Goal: Task Accomplishment & Management: Use online tool/utility

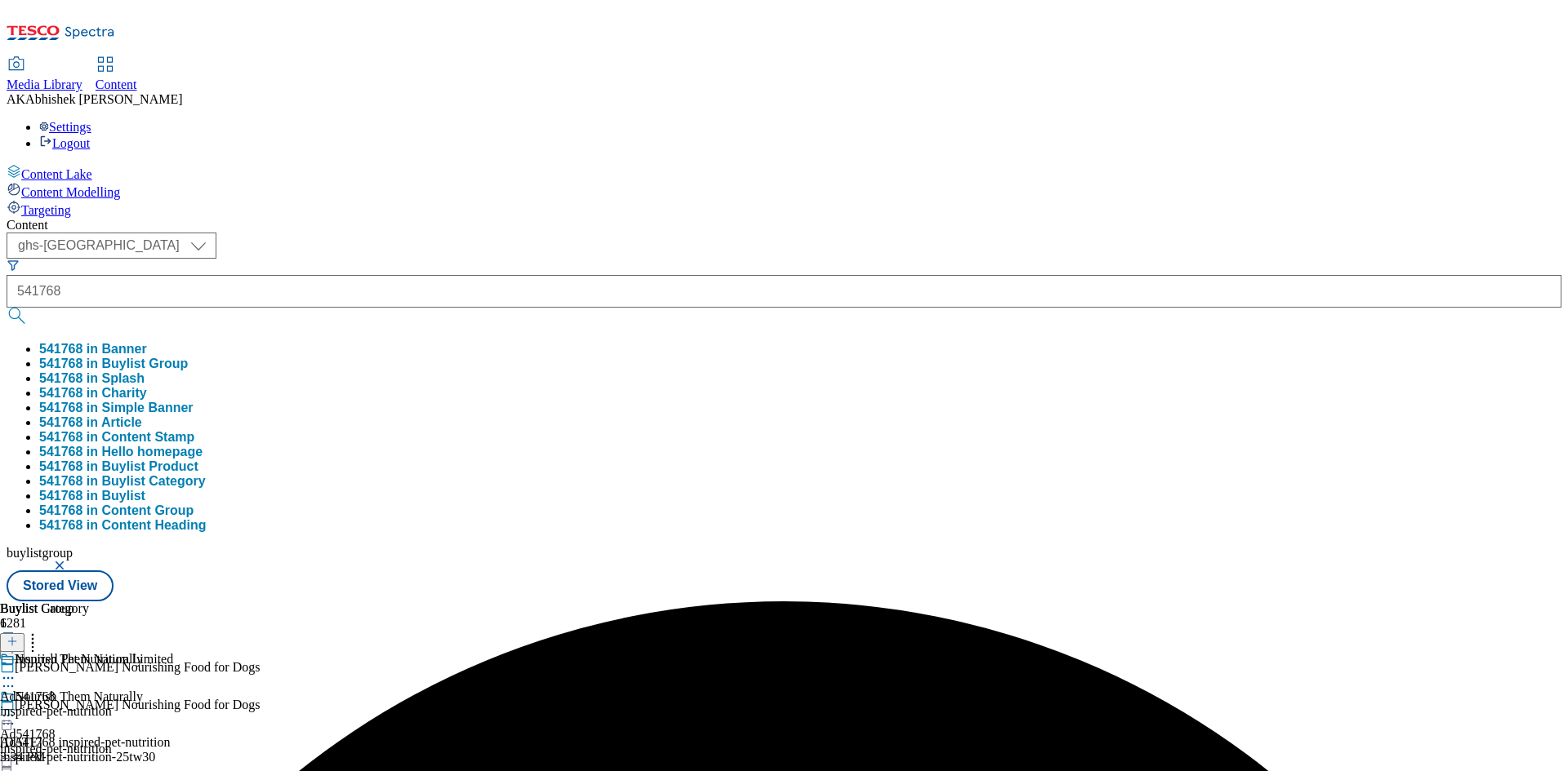
select select "ghs-[GEOGRAPHIC_DATA]"
click at [59, 164] on div "Content Lake Content Modelling Targeting Content ( optional ) ghs-roi ghs-uk gh…" at bounding box center [784, 382] width 1554 height 438
type input "542049"
click at [7, 308] on button "submit" at bounding box center [18, 316] width 22 height 17
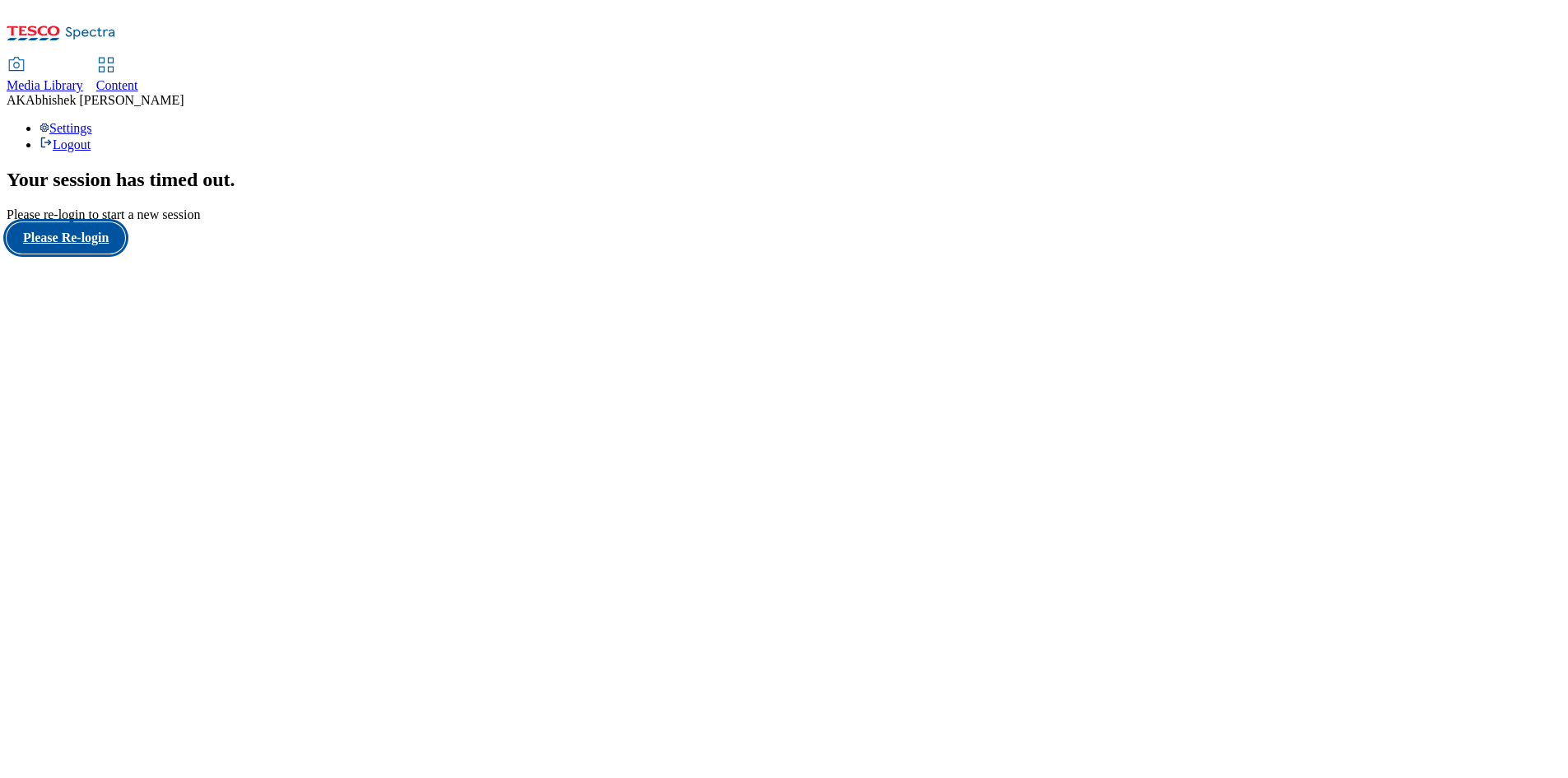
click at [125, 254] on button "Please Re-login" at bounding box center [66, 238] width 119 height 31
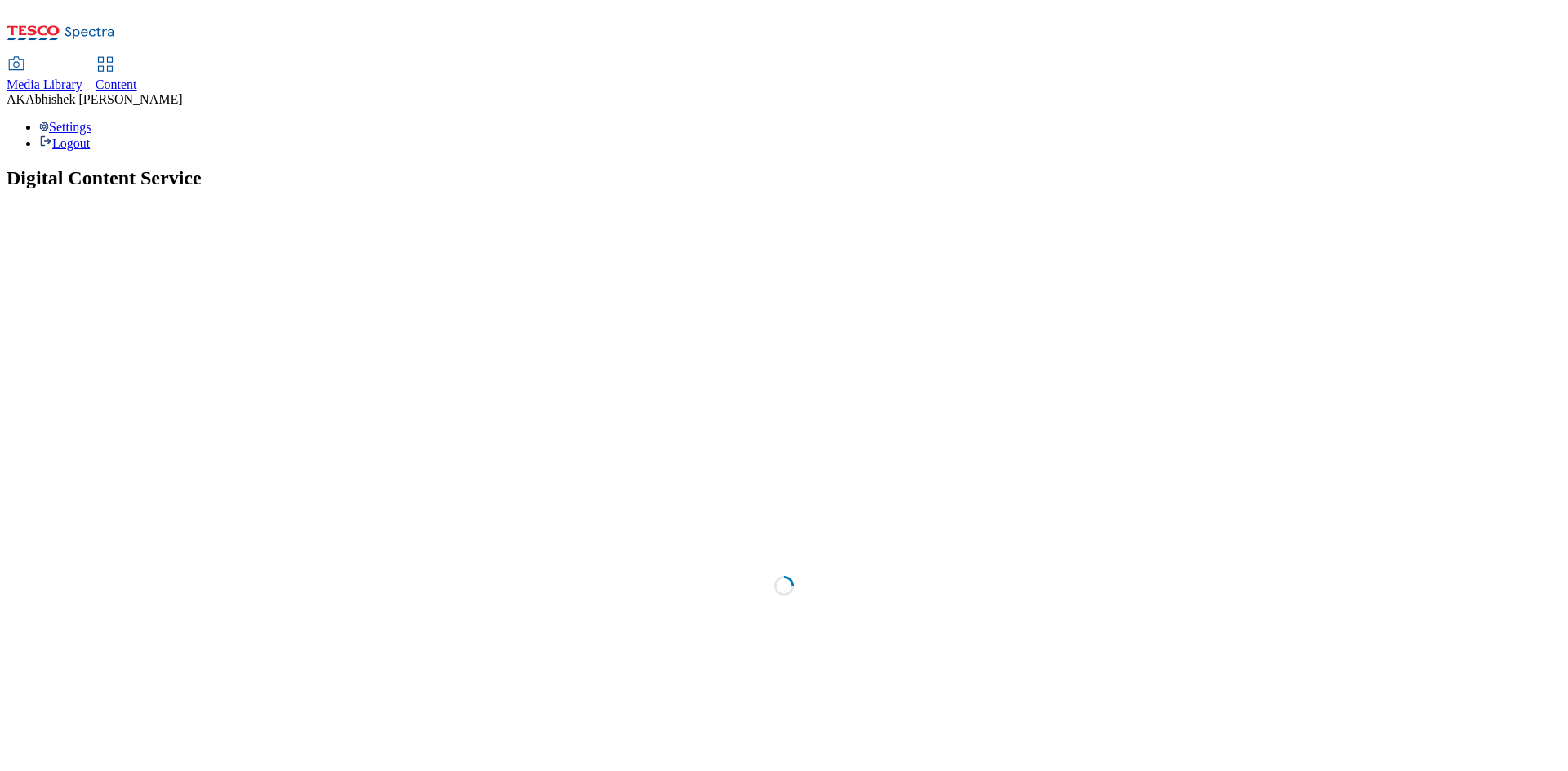
click at [137, 78] on span "Content" at bounding box center [116, 85] width 42 height 14
select select "ghs-[GEOGRAPHIC_DATA]"
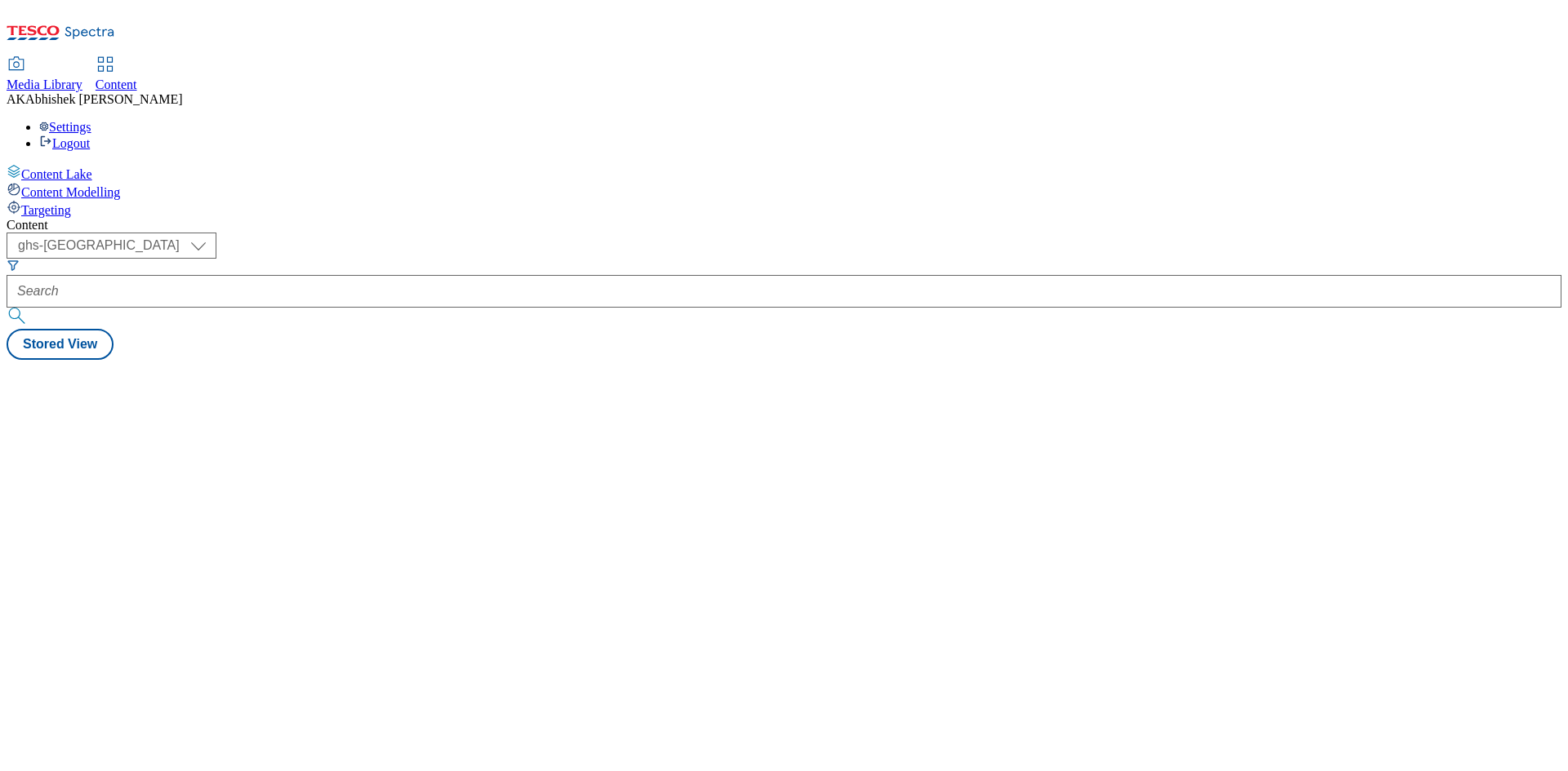
click at [376, 258] on form at bounding box center [784, 293] width 1554 height 70
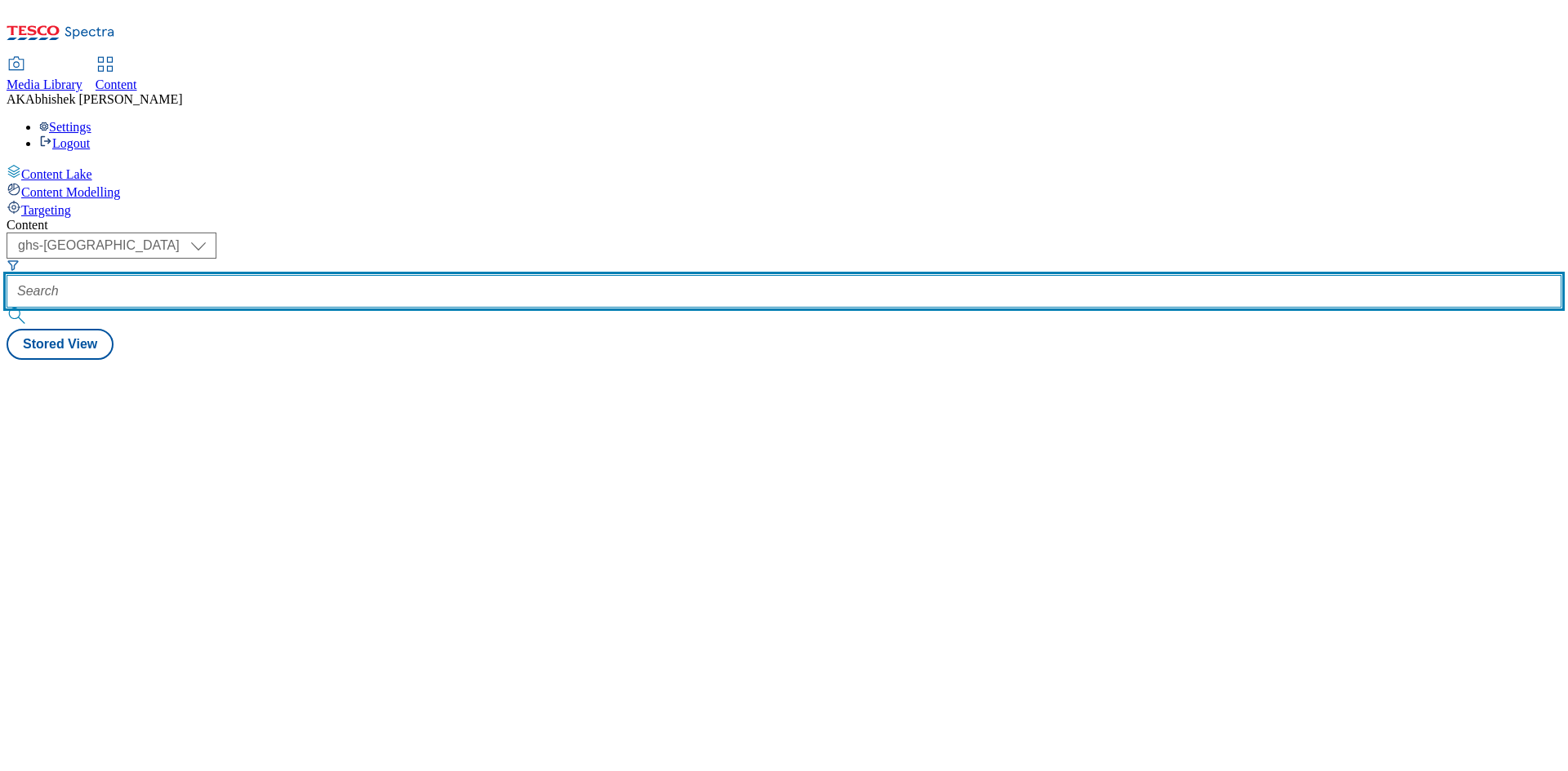
click at [377, 275] on input "text" at bounding box center [784, 290] width 1554 height 32
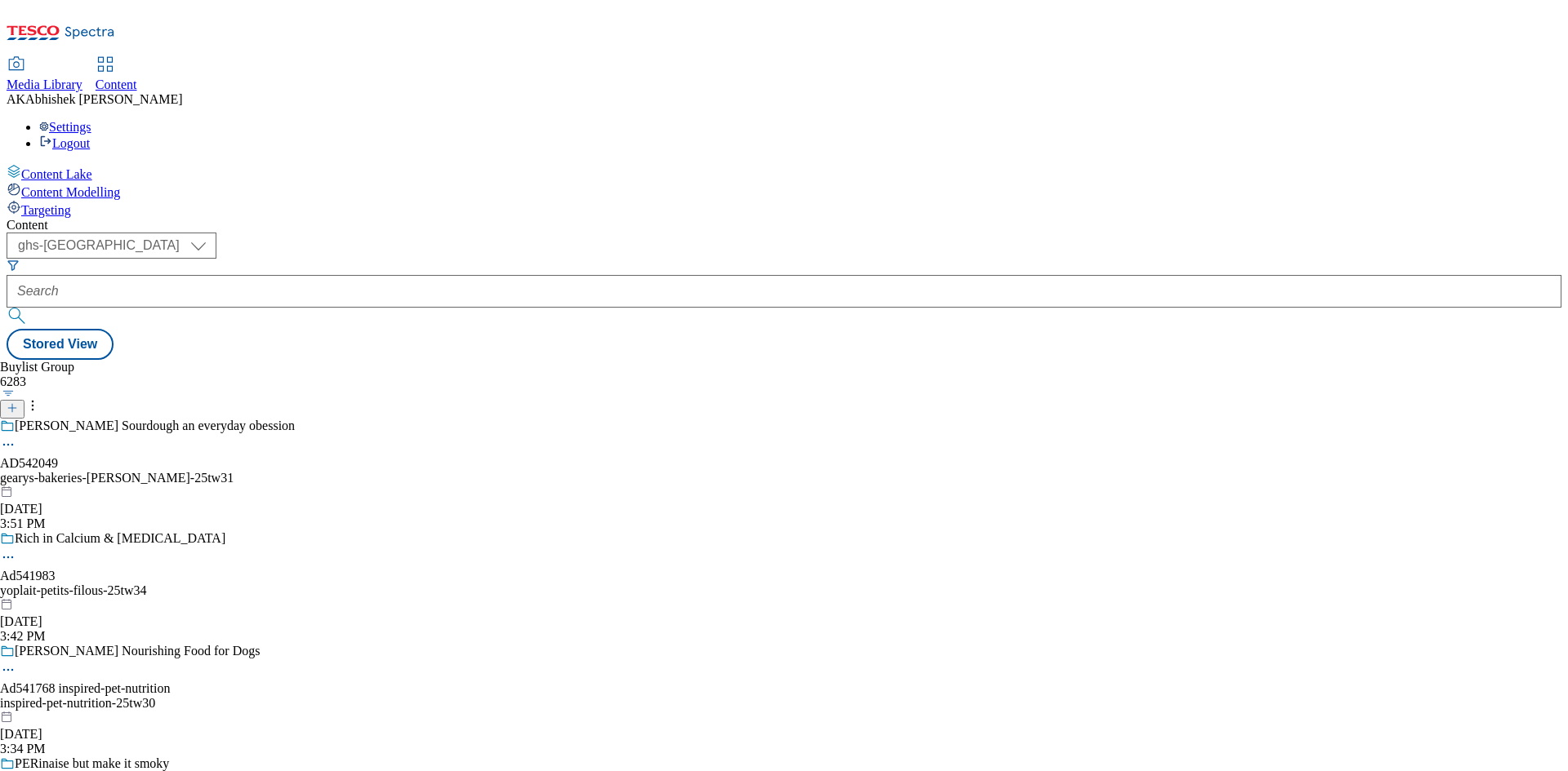
click at [294, 471] on div "gearys-bakeries-jasons-25tw31" at bounding box center [147, 478] width 294 height 15
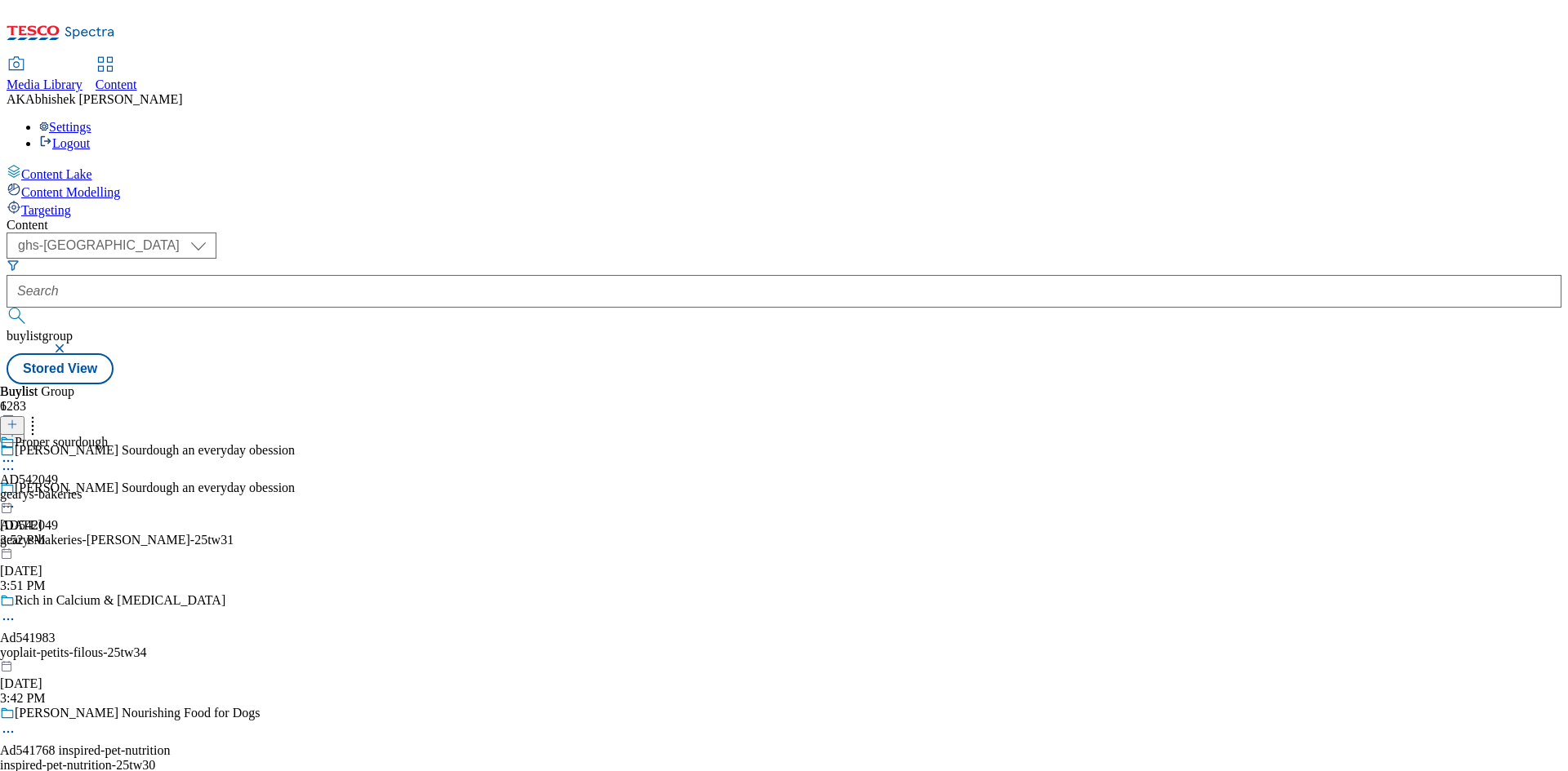
click at [17, 499] on icon at bounding box center [8, 507] width 17 height 17
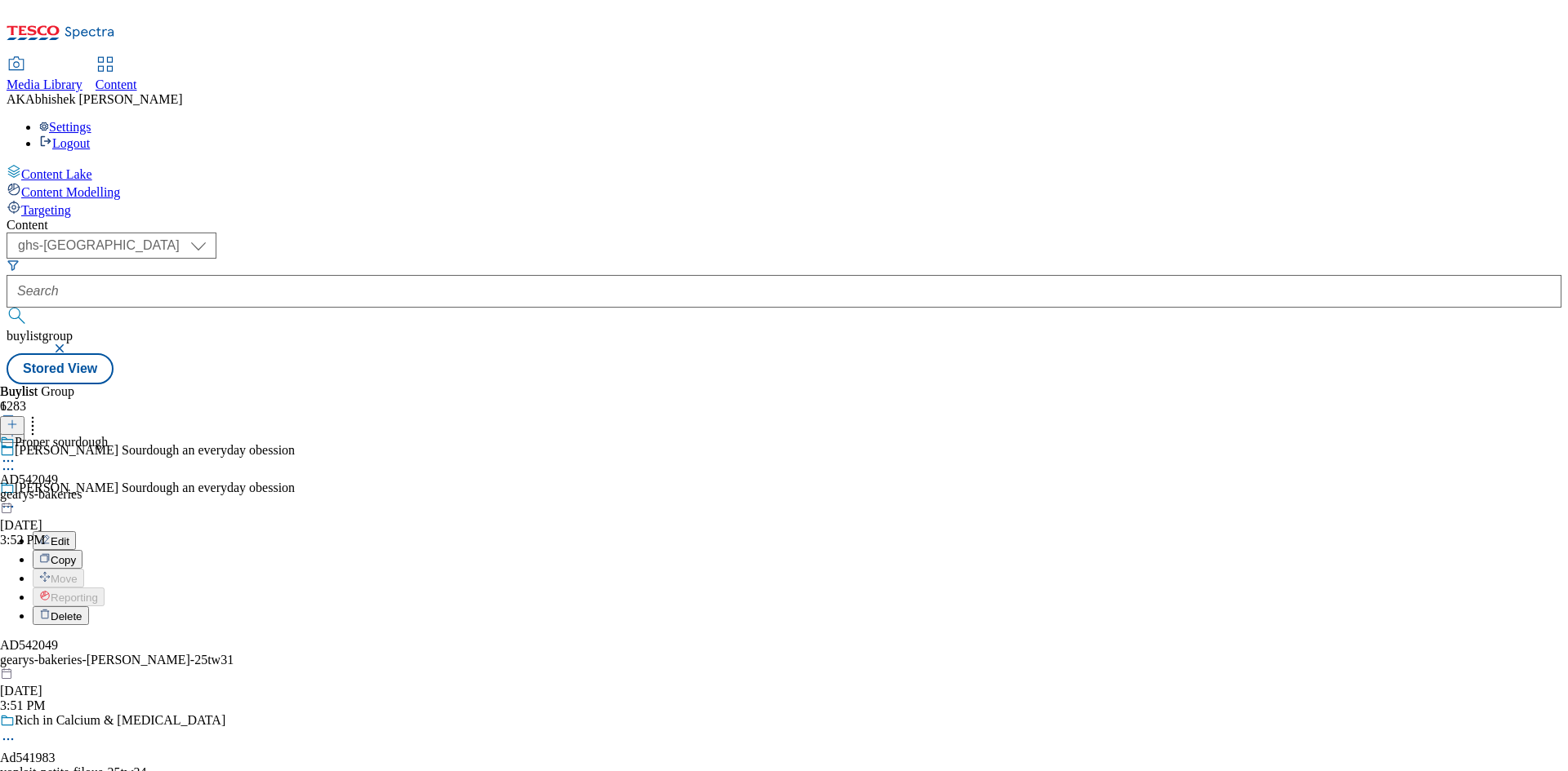
click at [294, 531] on li "Edit" at bounding box center [163, 540] width 262 height 19
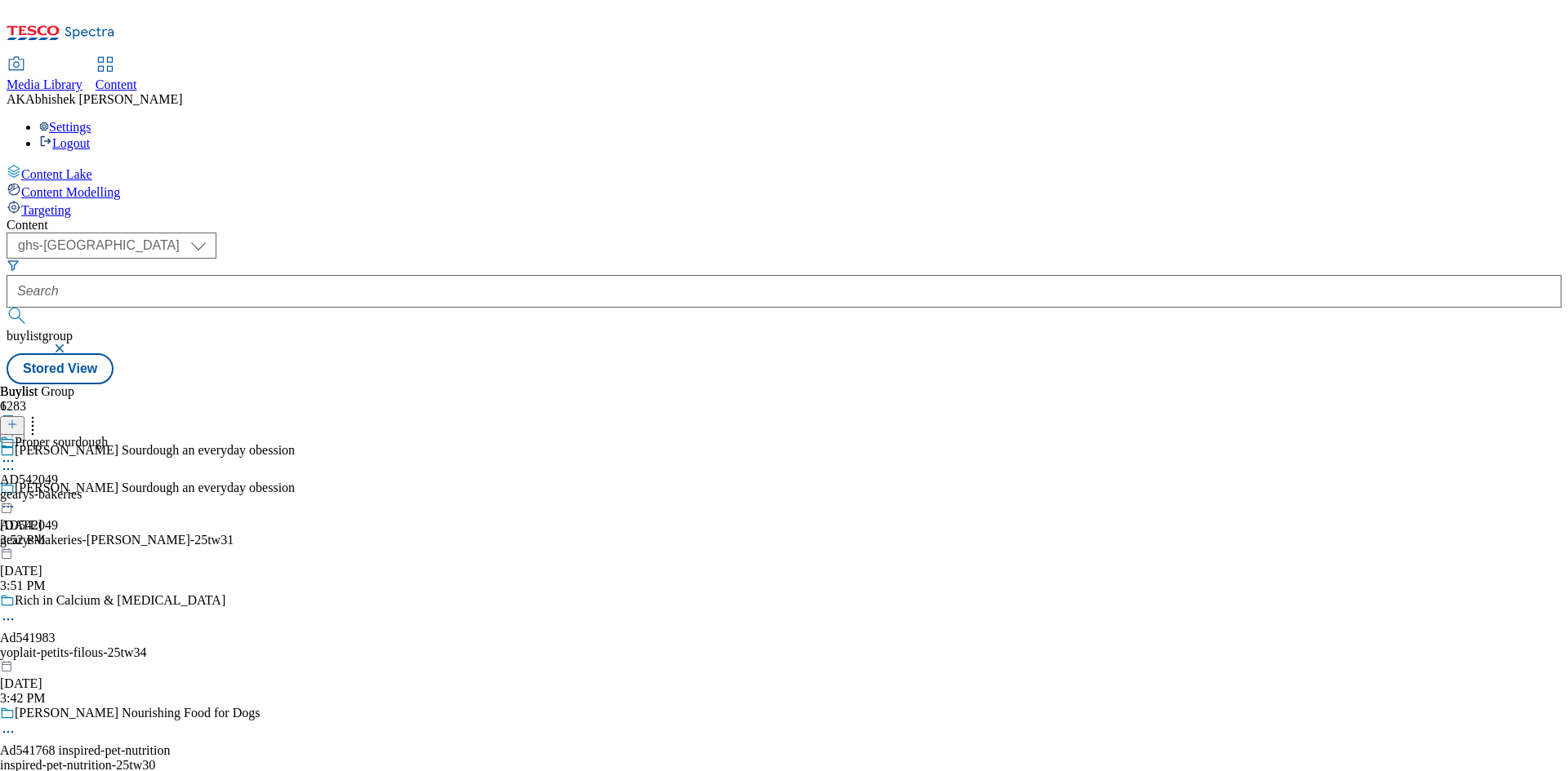
click at [17, 499] on icon at bounding box center [8, 507] width 17 height 17
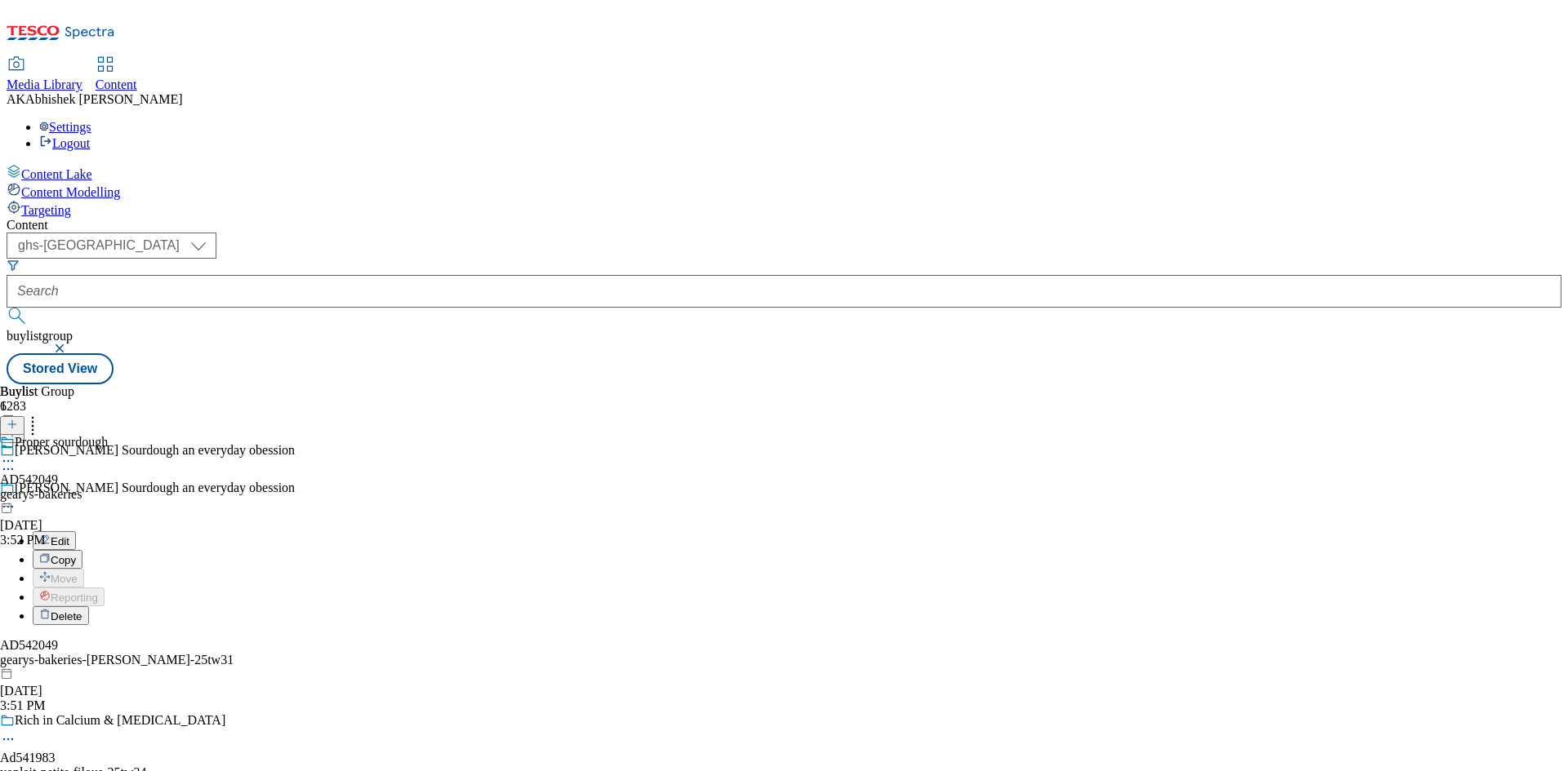
click at [76, 531] on button "Edit" at bounding box center [54, 540] width 43 height 19
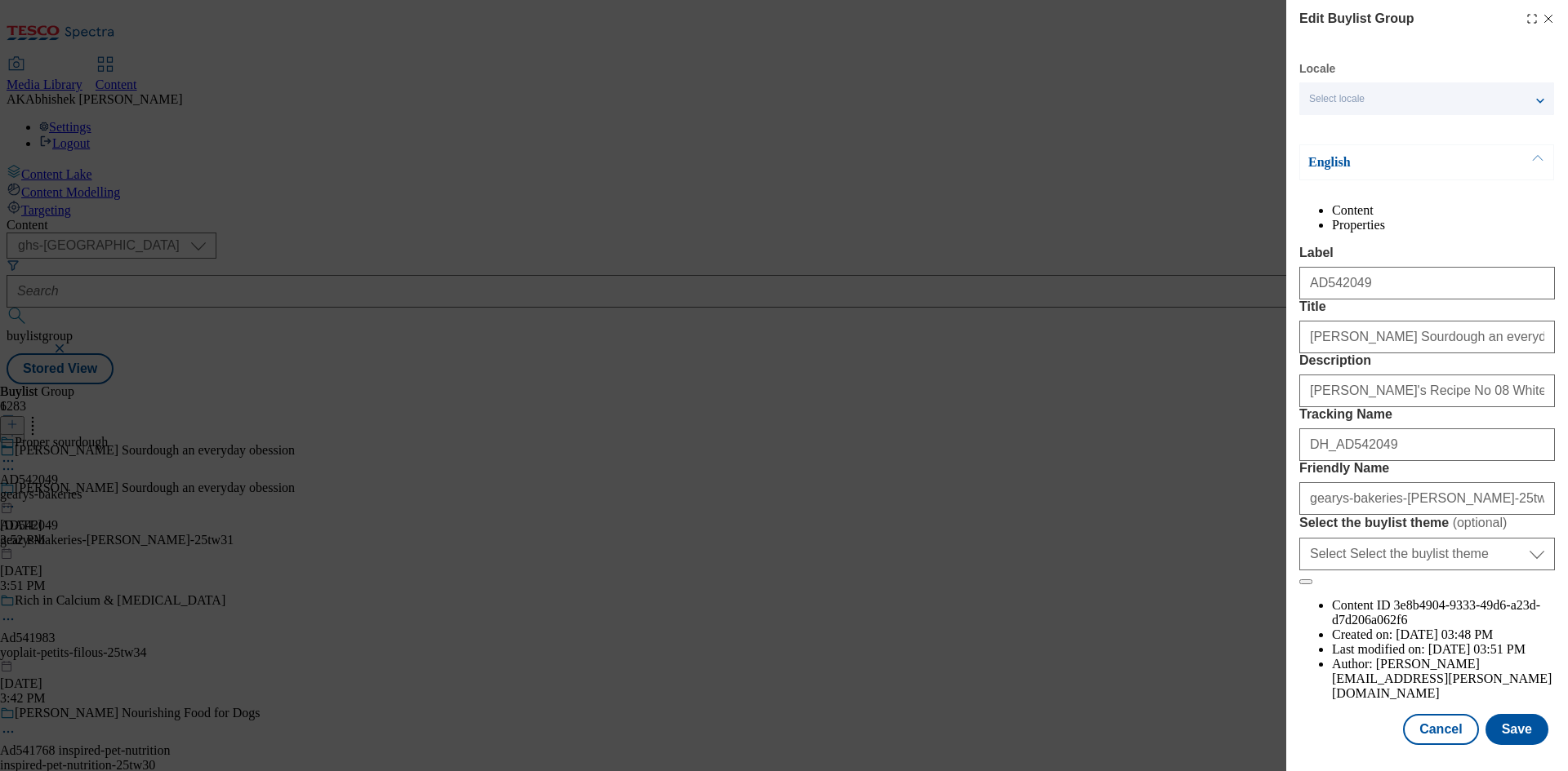
scroll to position [62, 0]
click at [1522, 726] on button "Save" at bounding box center [1516, 730] width 62 height 31
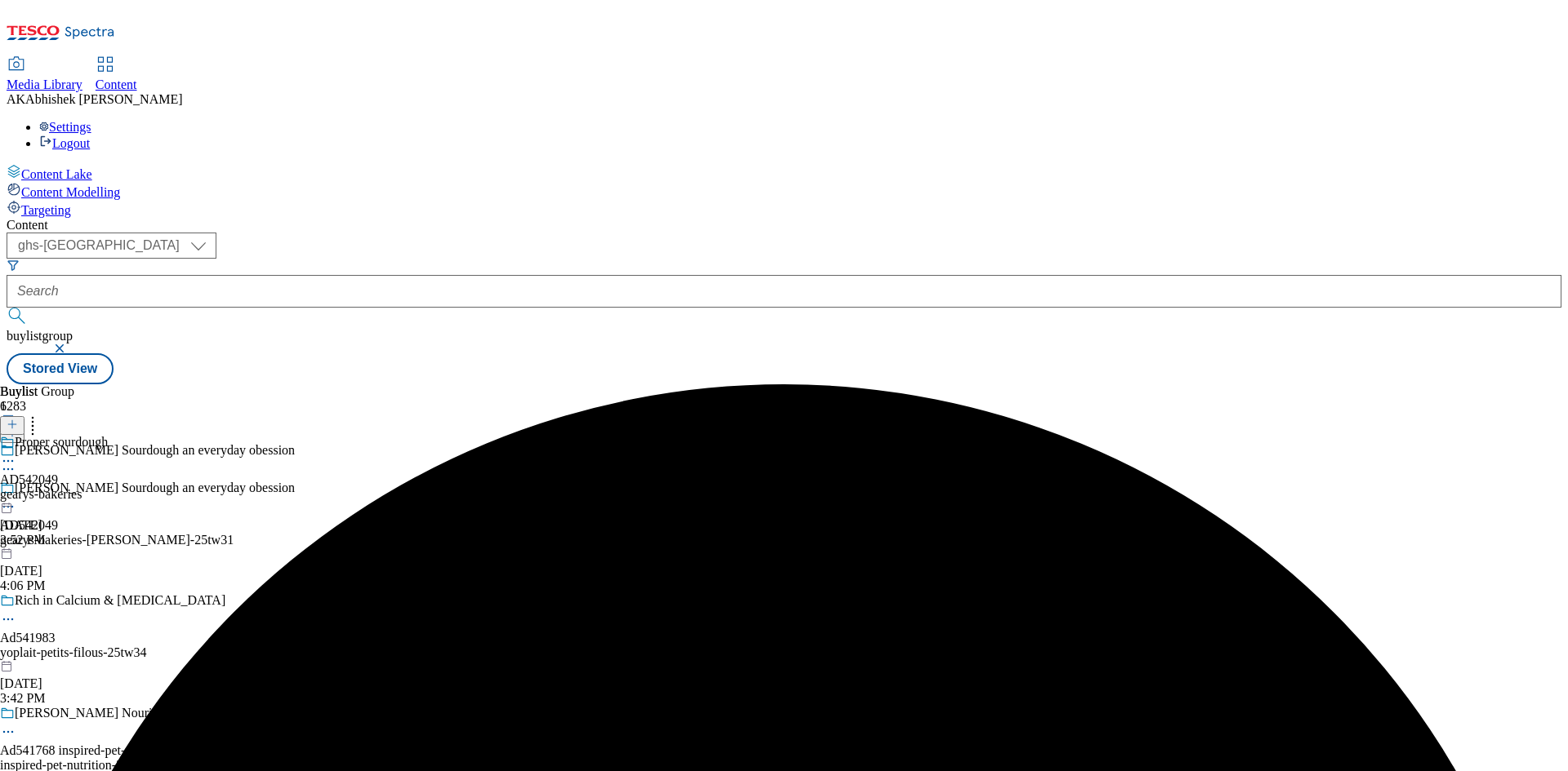
click at [17, 453] on icon at bounding box center [8, 461] width 17 height 17
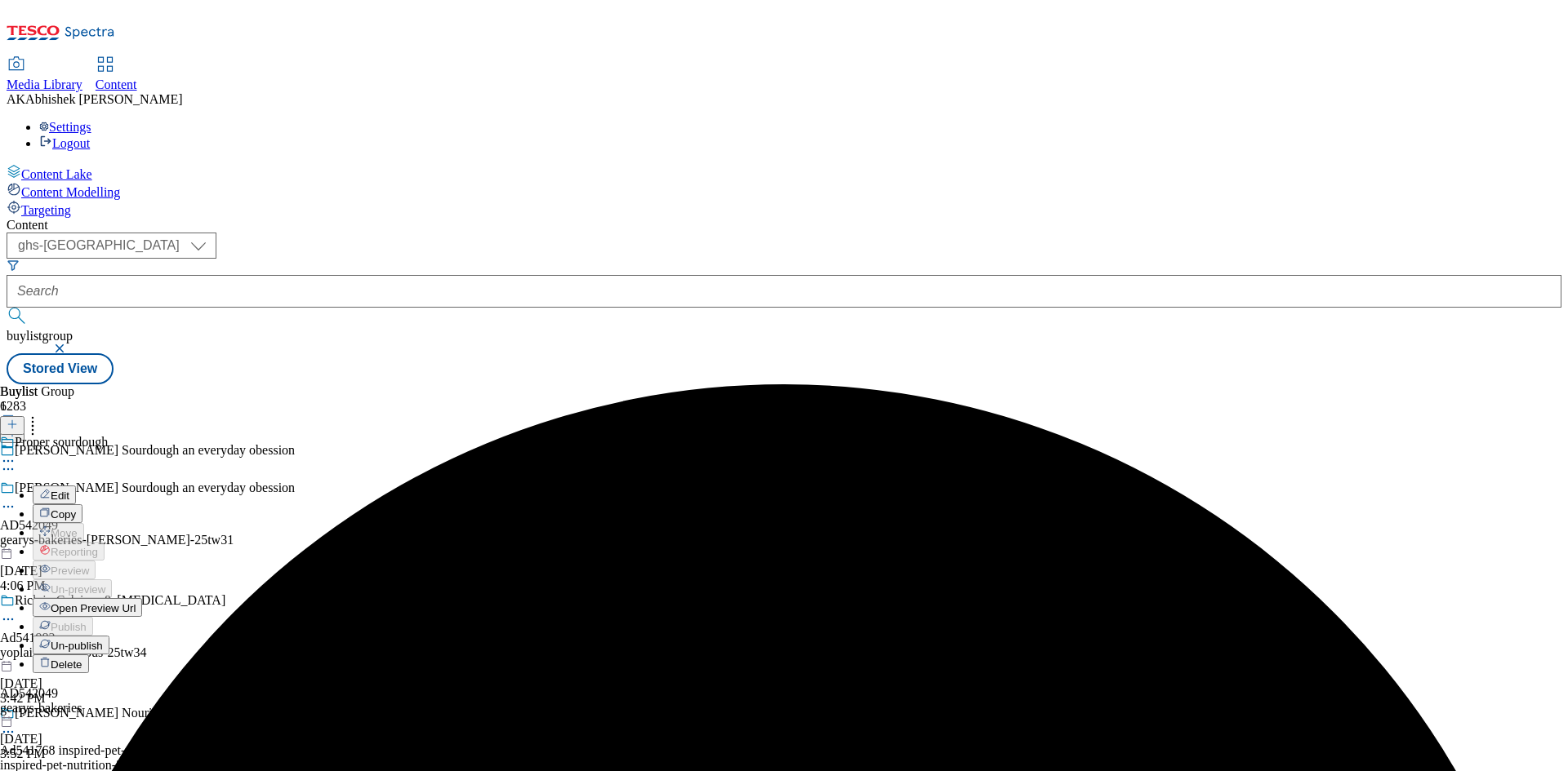
click at [69, 489] on span "Edit" at bounding box center [59, 495] width 19 height 13
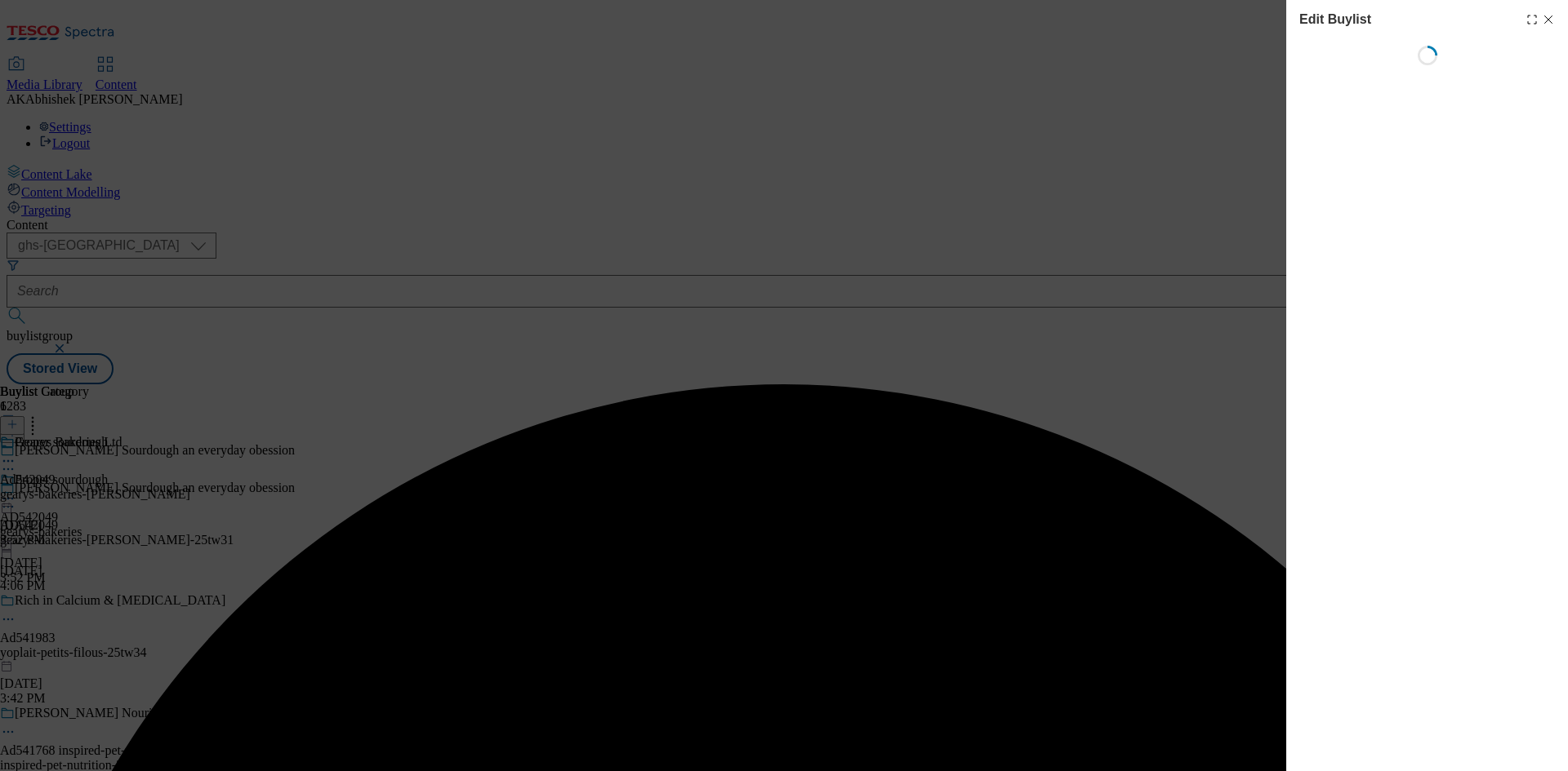
select select "tactical"
select select "supplier funded short term 1-3 weeks"
select select "dunnhumby"
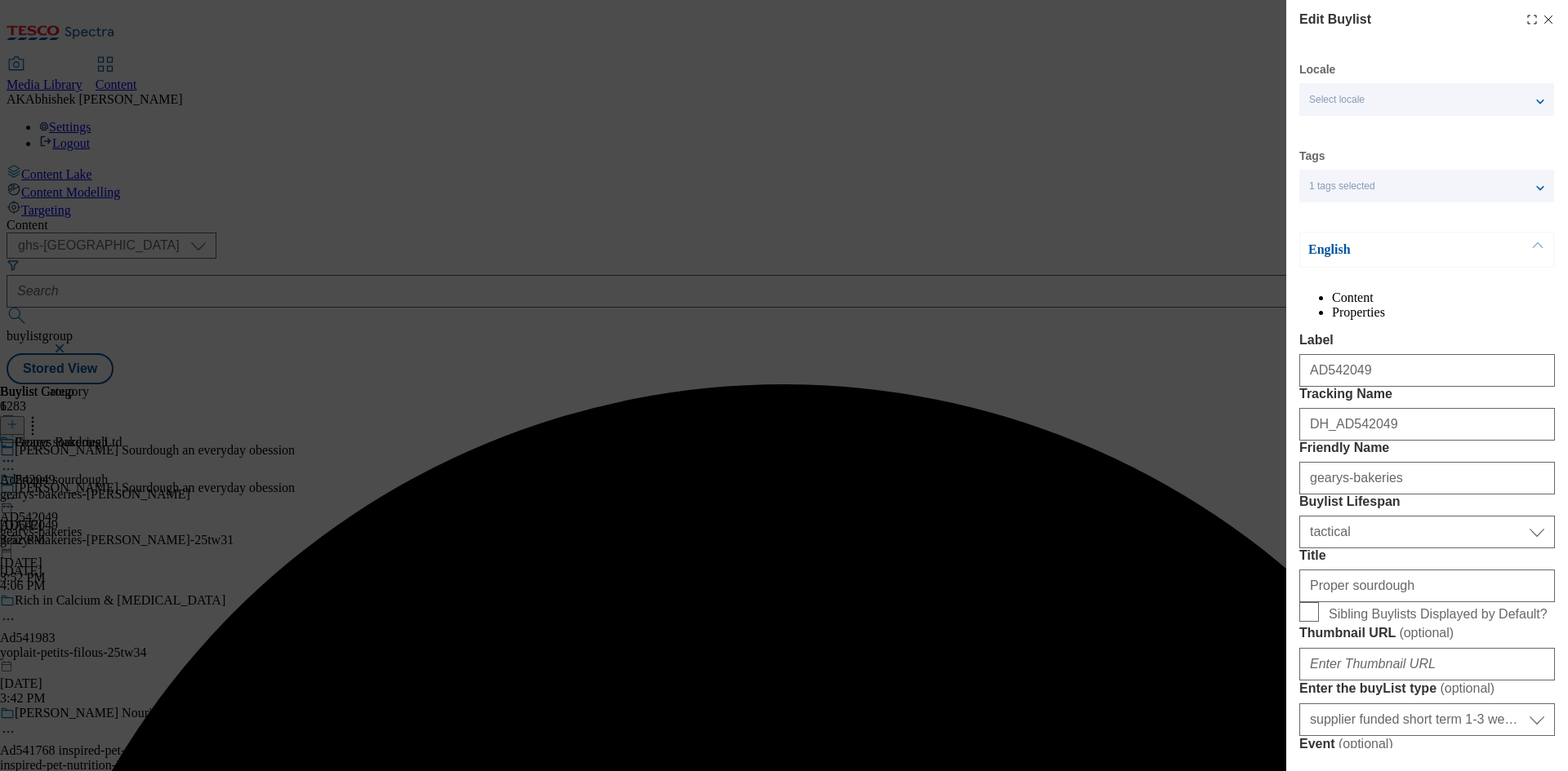
select select "Banner"
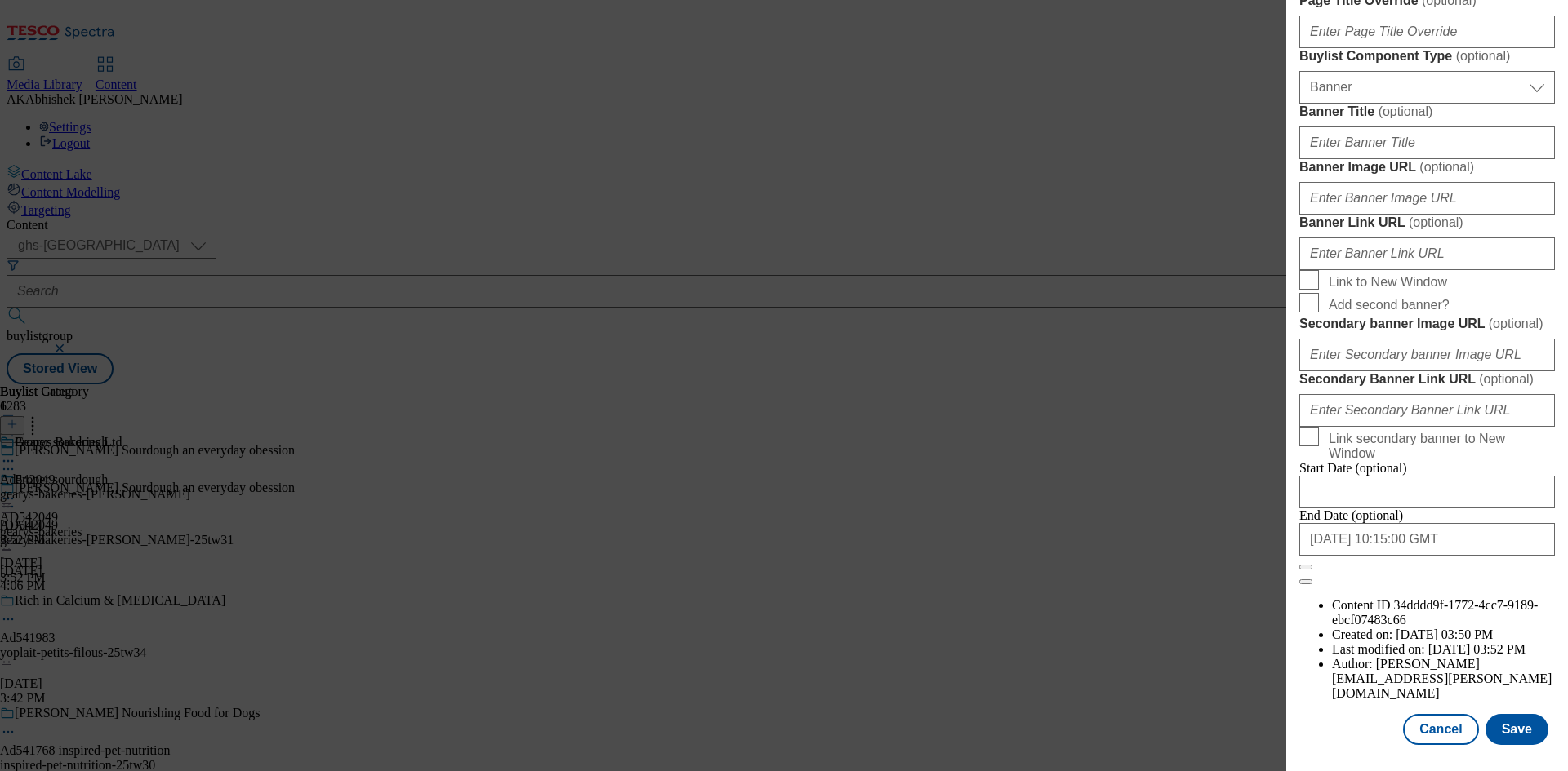
scroll to position [1689, 0]
click at [1496, 724] on button "Save" at bounding box center [1516, 730] width 62 height 31
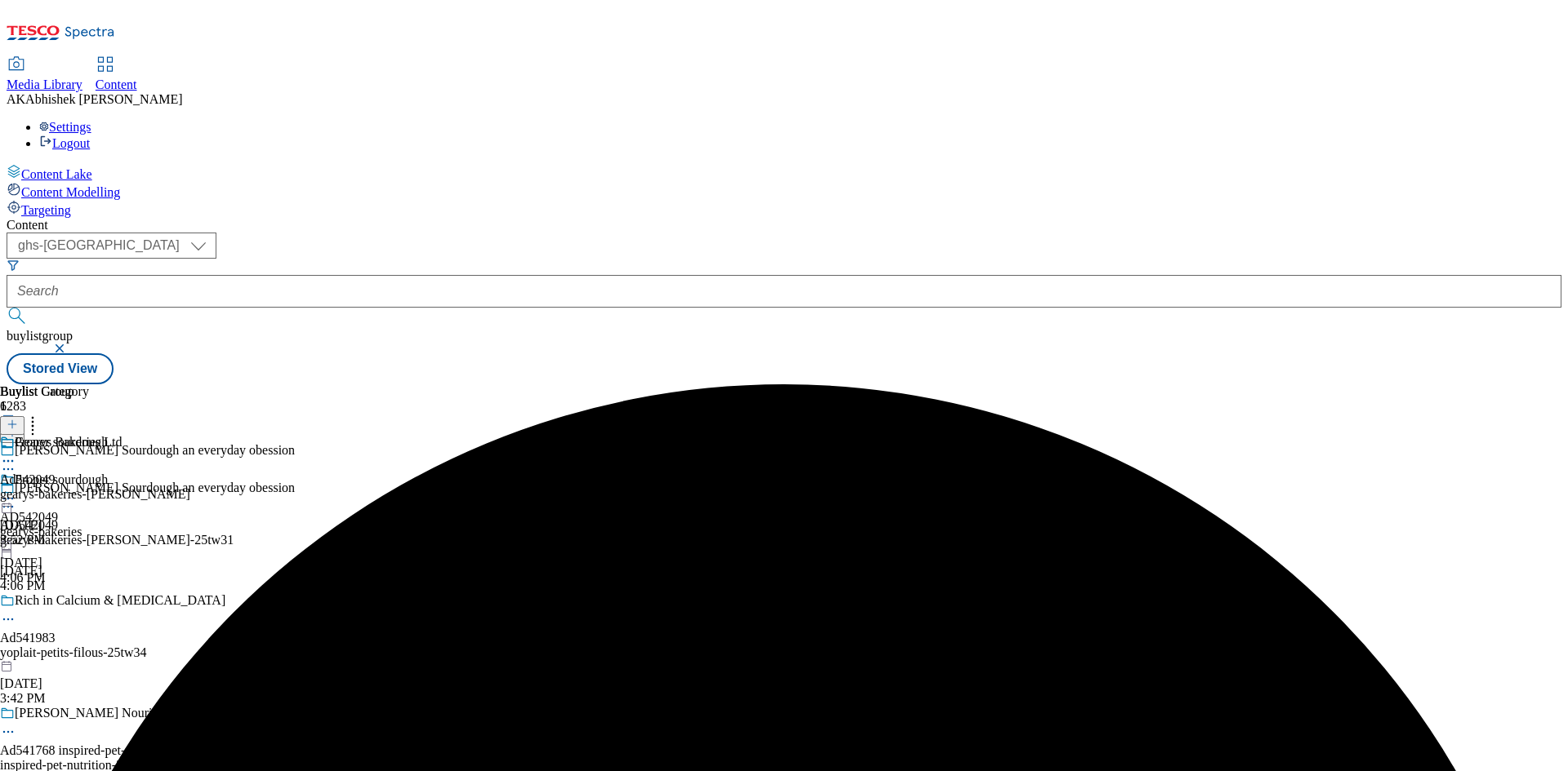
click at [190, 435] on div "Gearys Bakeries Ltd Ad542049 gearys-bakeries-jasons Sep 18, 2025 3:52 PM" at bounding box center [95, 491] width 190 height 113
click at [17, 490] on icon at bounding box center [8, 498] width 17 height 17
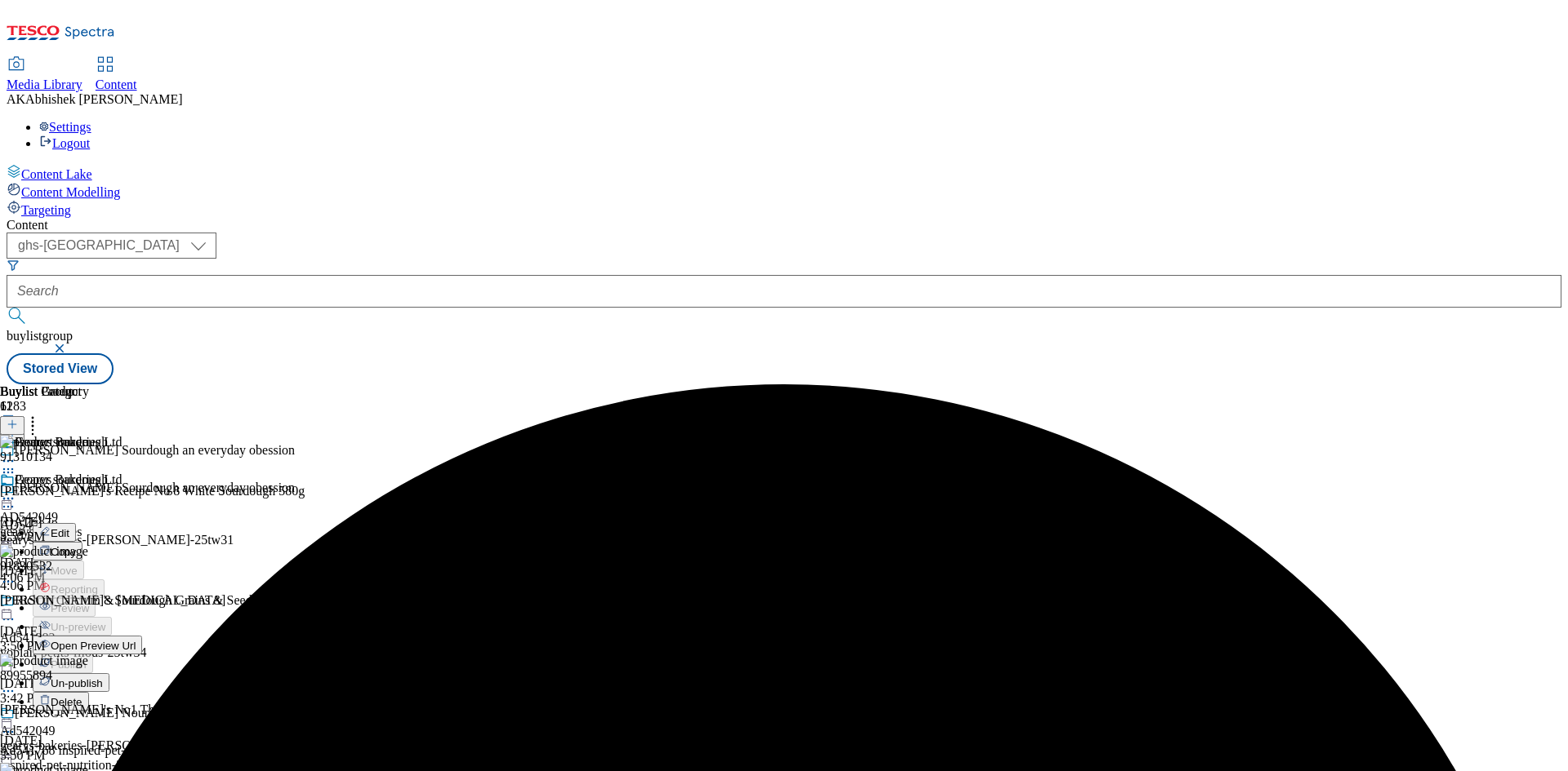
click at [69, 527] on span "Edit" at bounding box center [59, 533] width 19 height 13
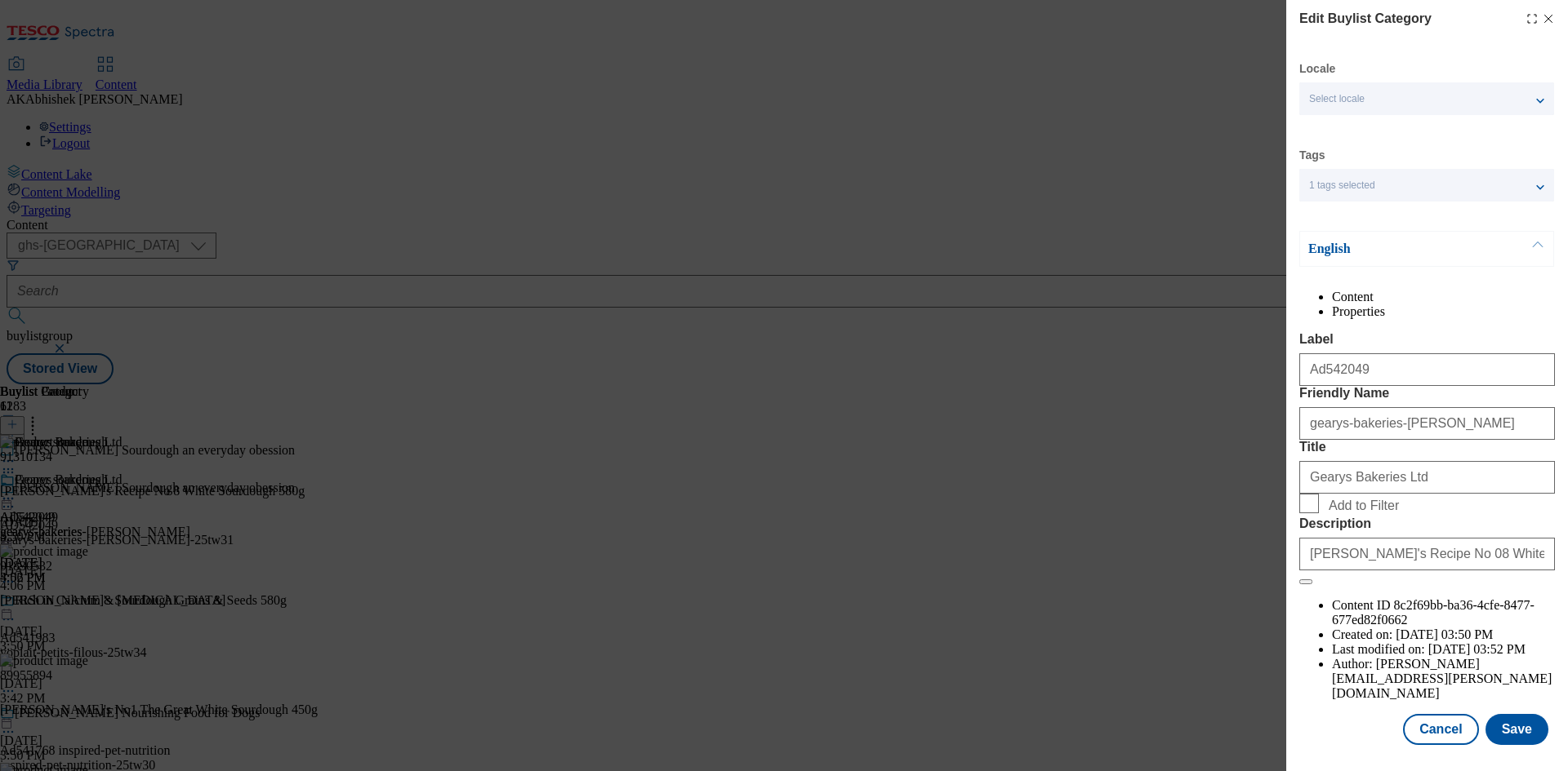
scroll to position [32, 0]
click at [1508, 730] on button "Save" at bounding box center [1516, 730] width 62 height 31
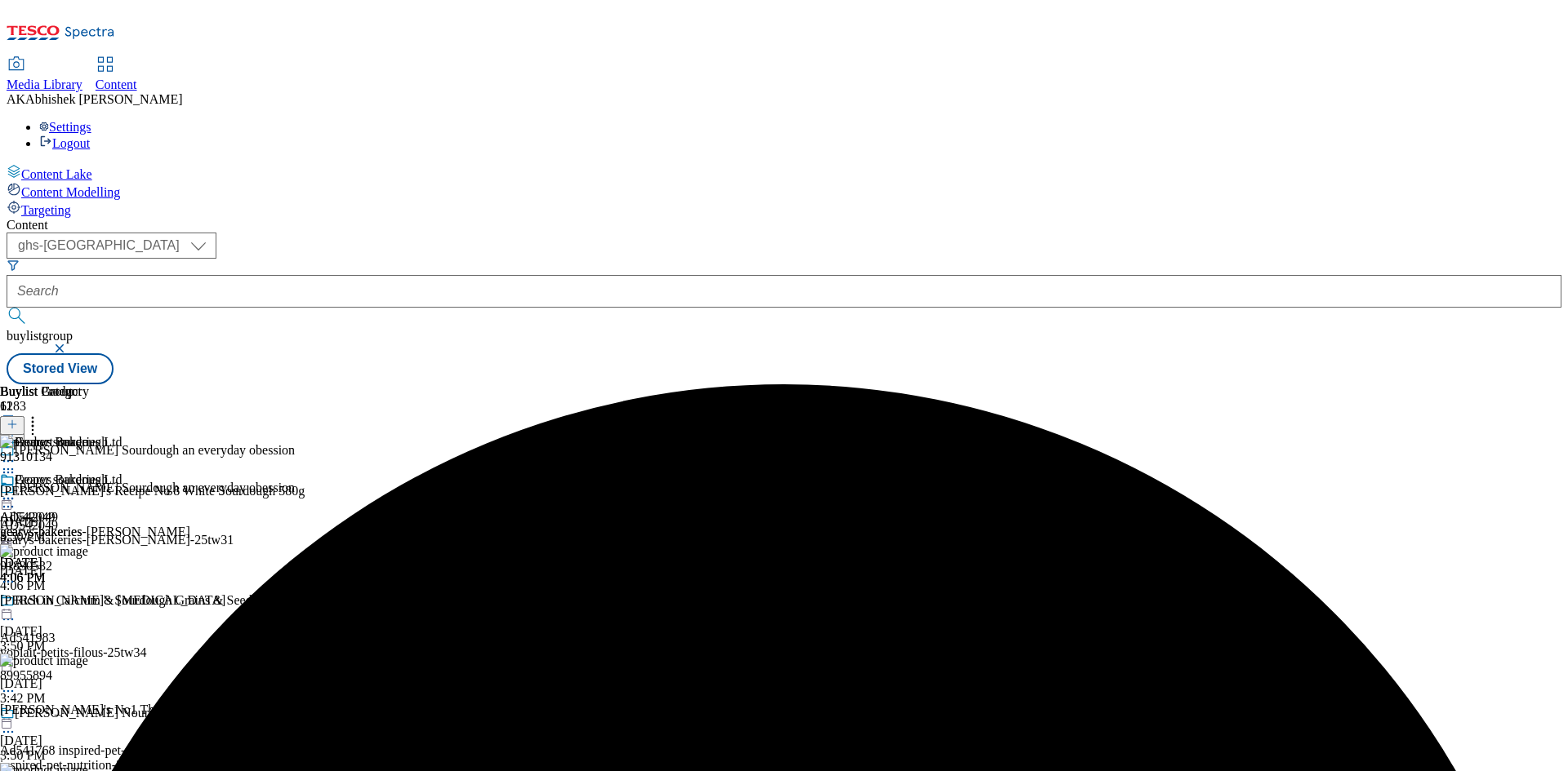
click at [17, 490] on icon at bounding box center [8, 498] width 17 height 17
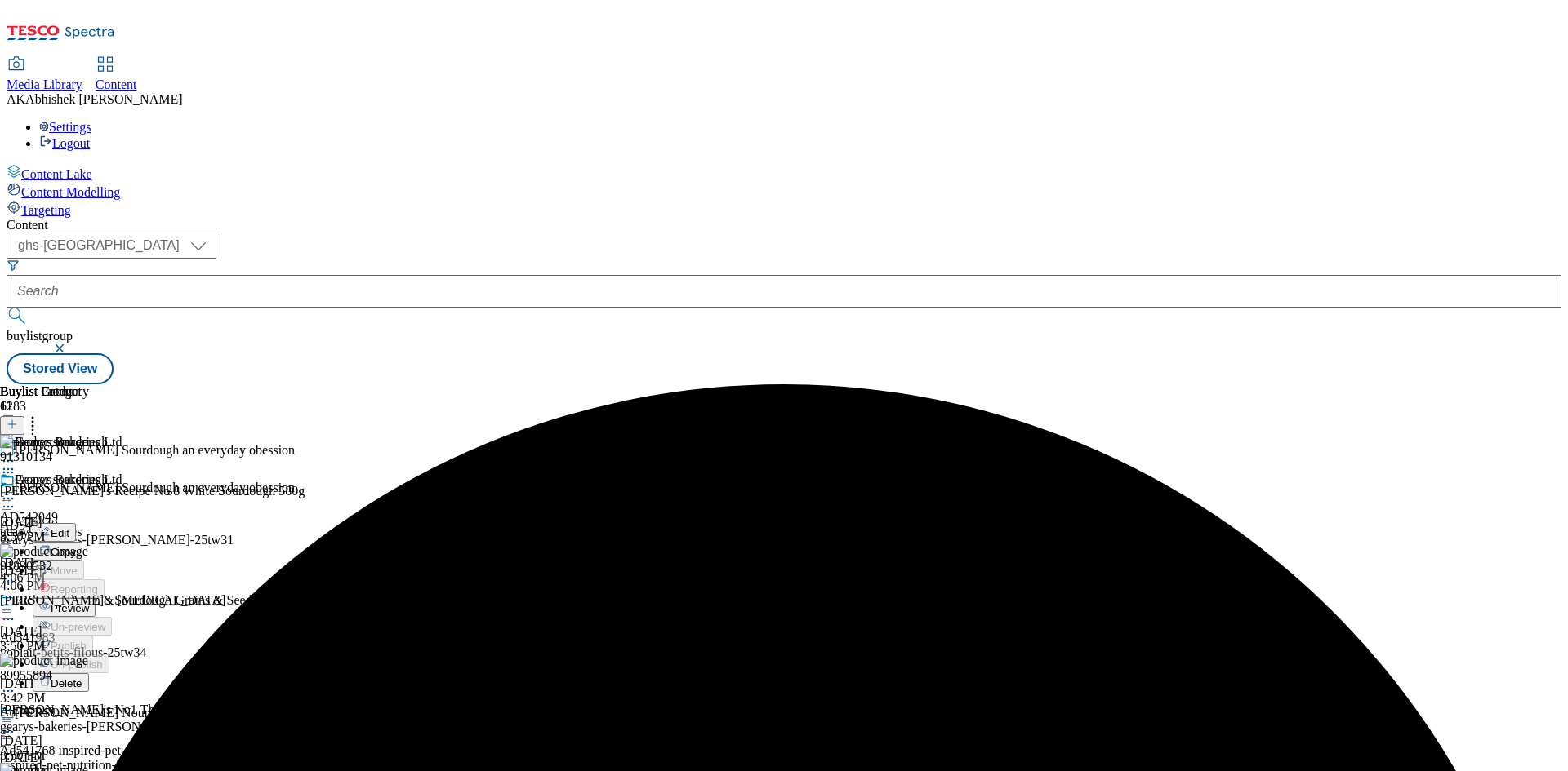
click at [89, 602] on span "Preview" at bounding box center [69, 608] width 38 height 13
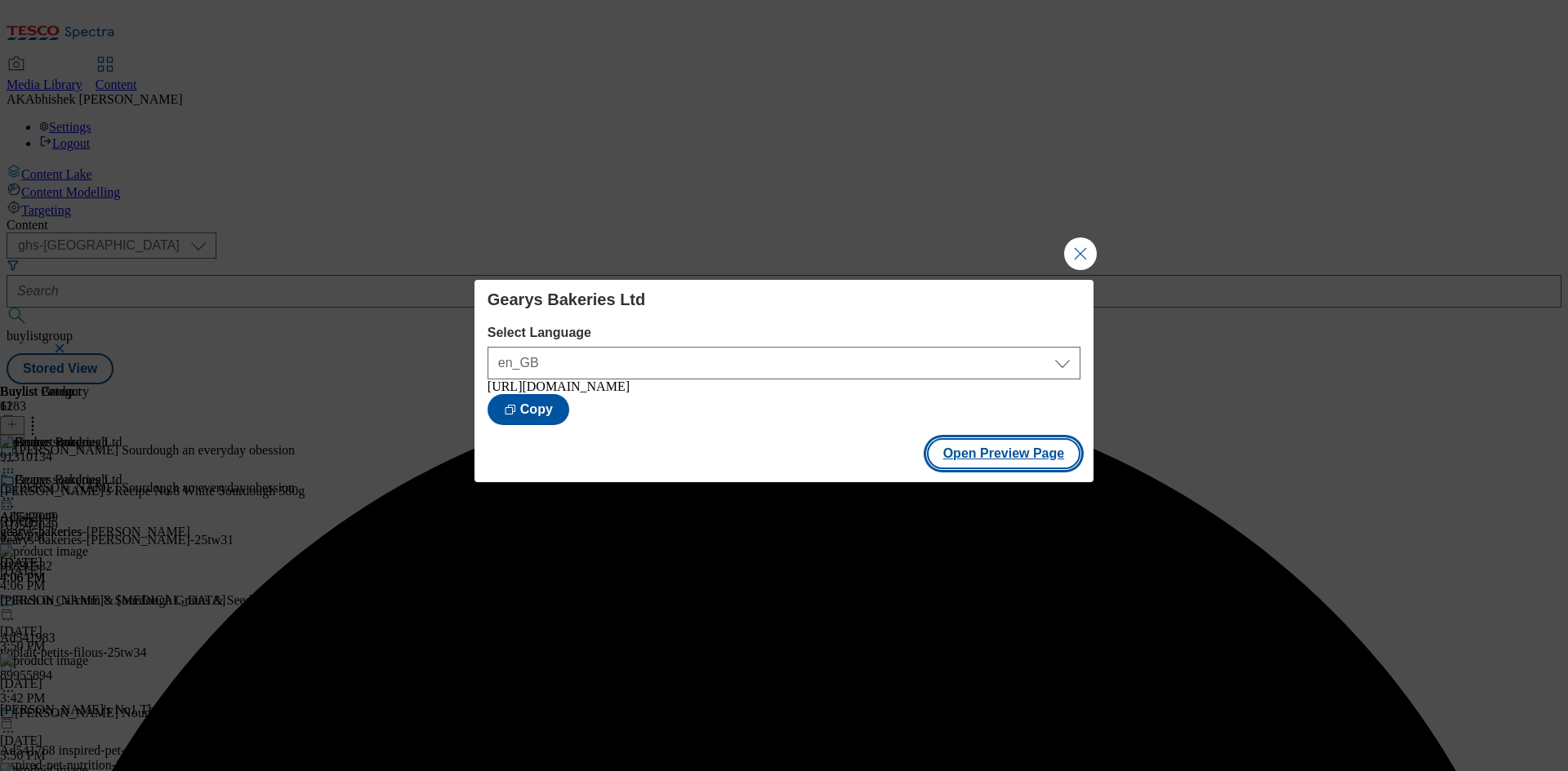
click at [1038, 469] on button "Open Preview Page" at bounding box center [1003, 454] width 154 height 31
click at [1084, 242] on button "Close Modal" at bounding box center [1079, 253] width 32 height 32
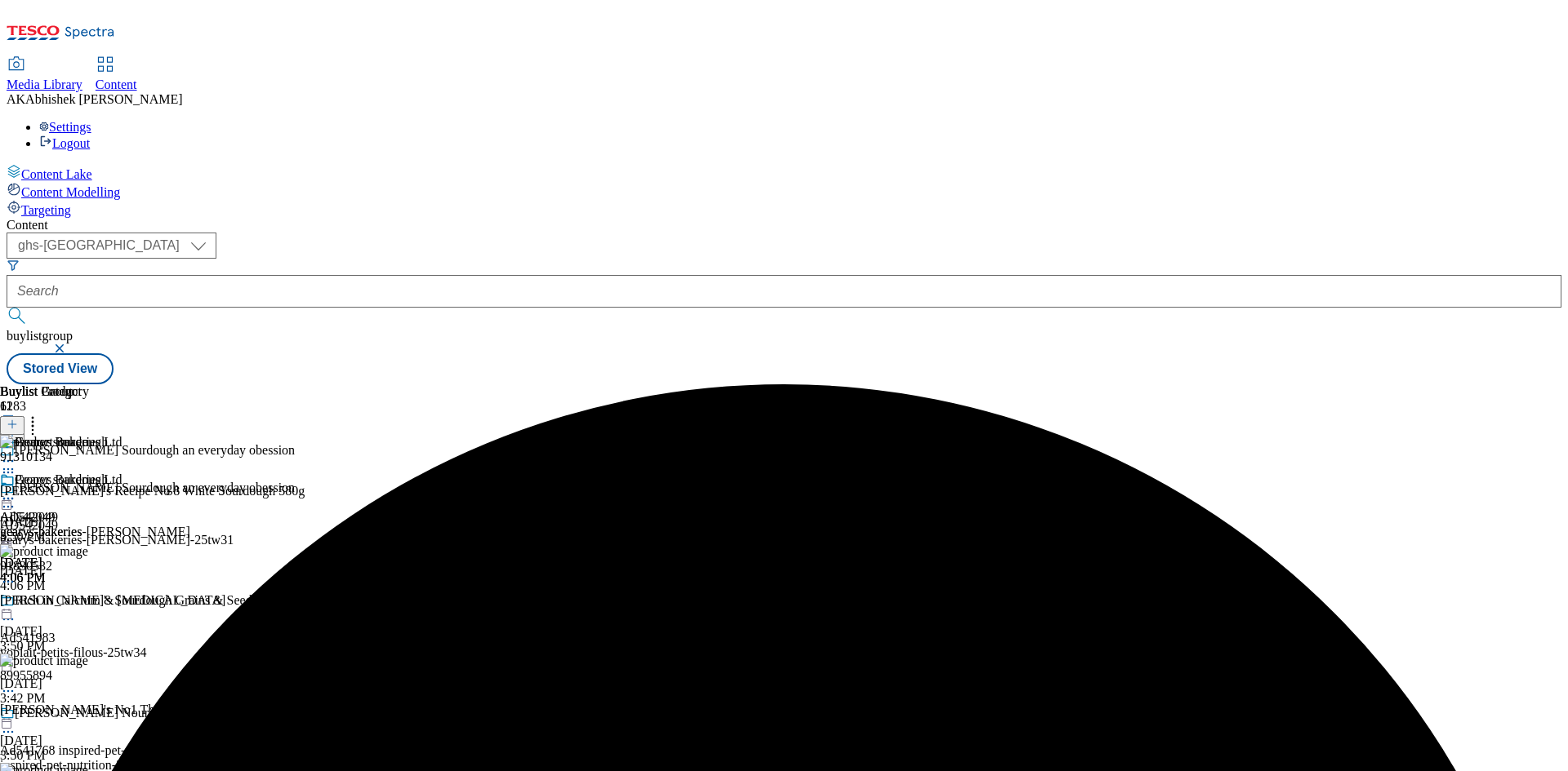
click at [17, 490] on icon at bounding box center [8, 498] width 17 height 17
click at [87, 659] on span "Publish" at bounding box center [68, 665] width 36 height 13
